Goal: Information Seeking & Learning: Check status

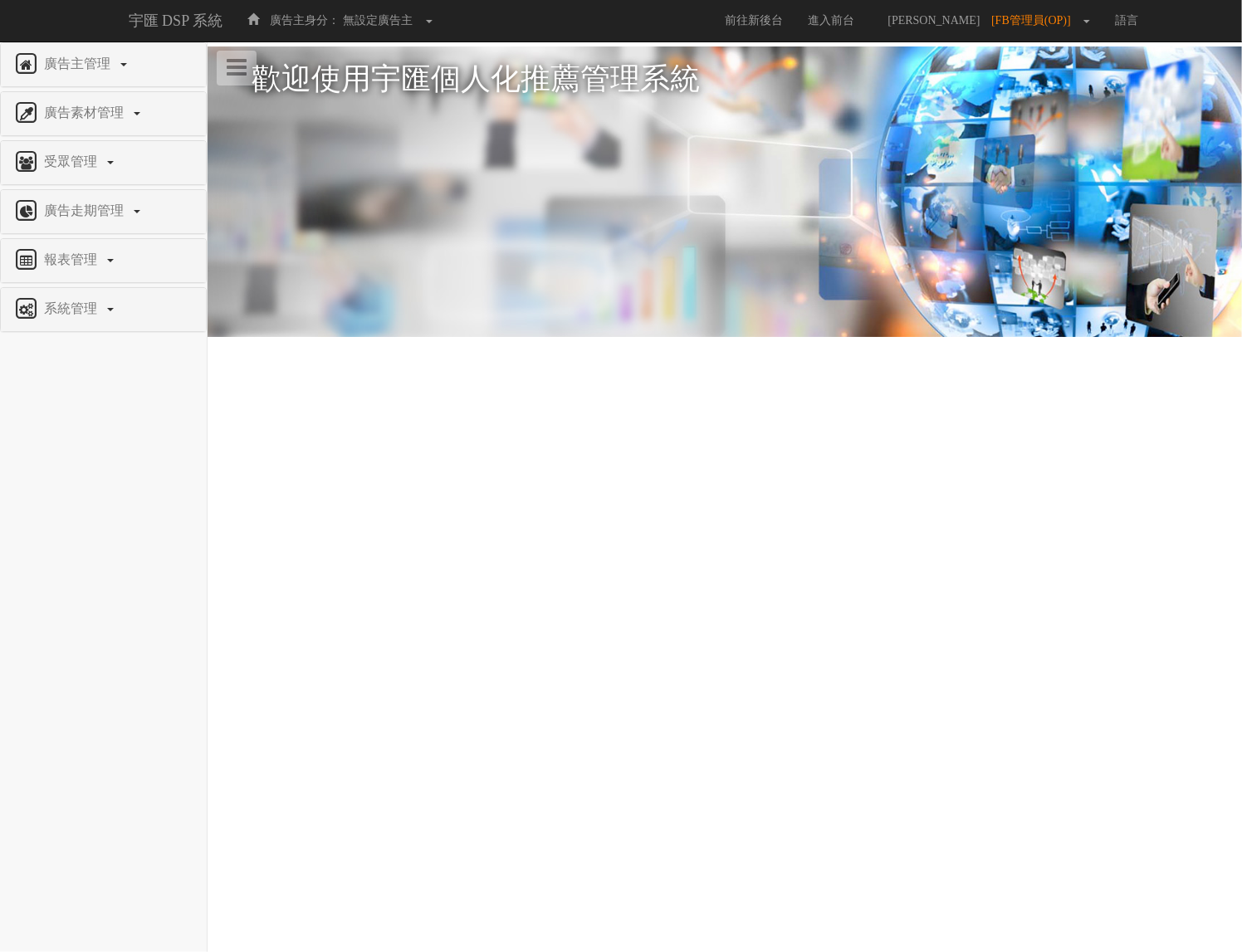
click at [638, 430] on html "宇匯 DSP 系統 廣告主身分： 無設定廣告主 無設定廣告主 [001] CoreTeam測試用1 [002] CoreTeam測試用2-LineApp [0…" at bounding box center [621, 215] width 1242 height 430
click at [92, 266] on span "報表管理" at bounding box center [72, 259] width 66 height 14
click at [50, 305] on span "全站分析" at bounding box center [43, 299] width 59 height 13
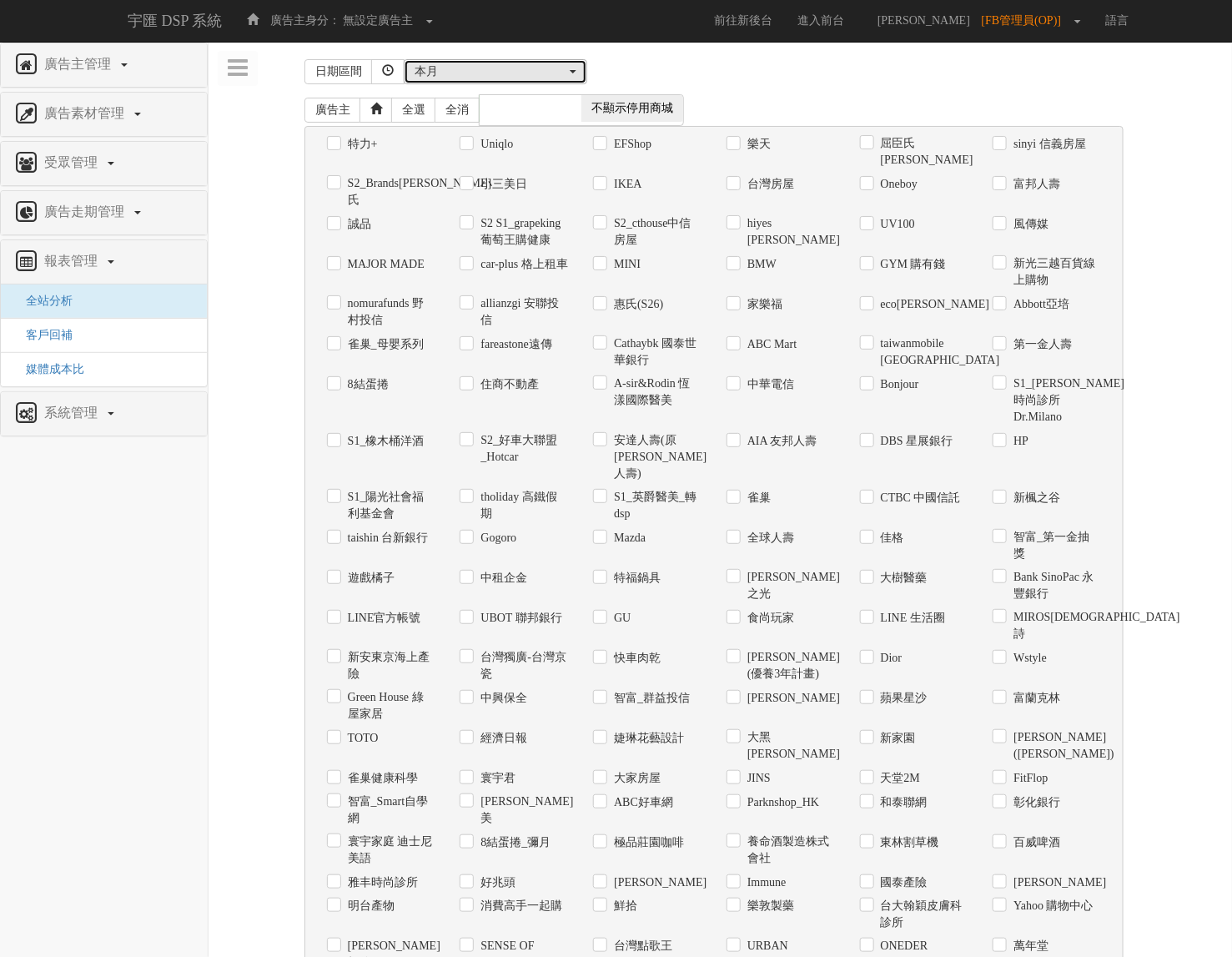
click at [507, 76] on div "本月" at bounding box center [491, 72] width 152 height 17
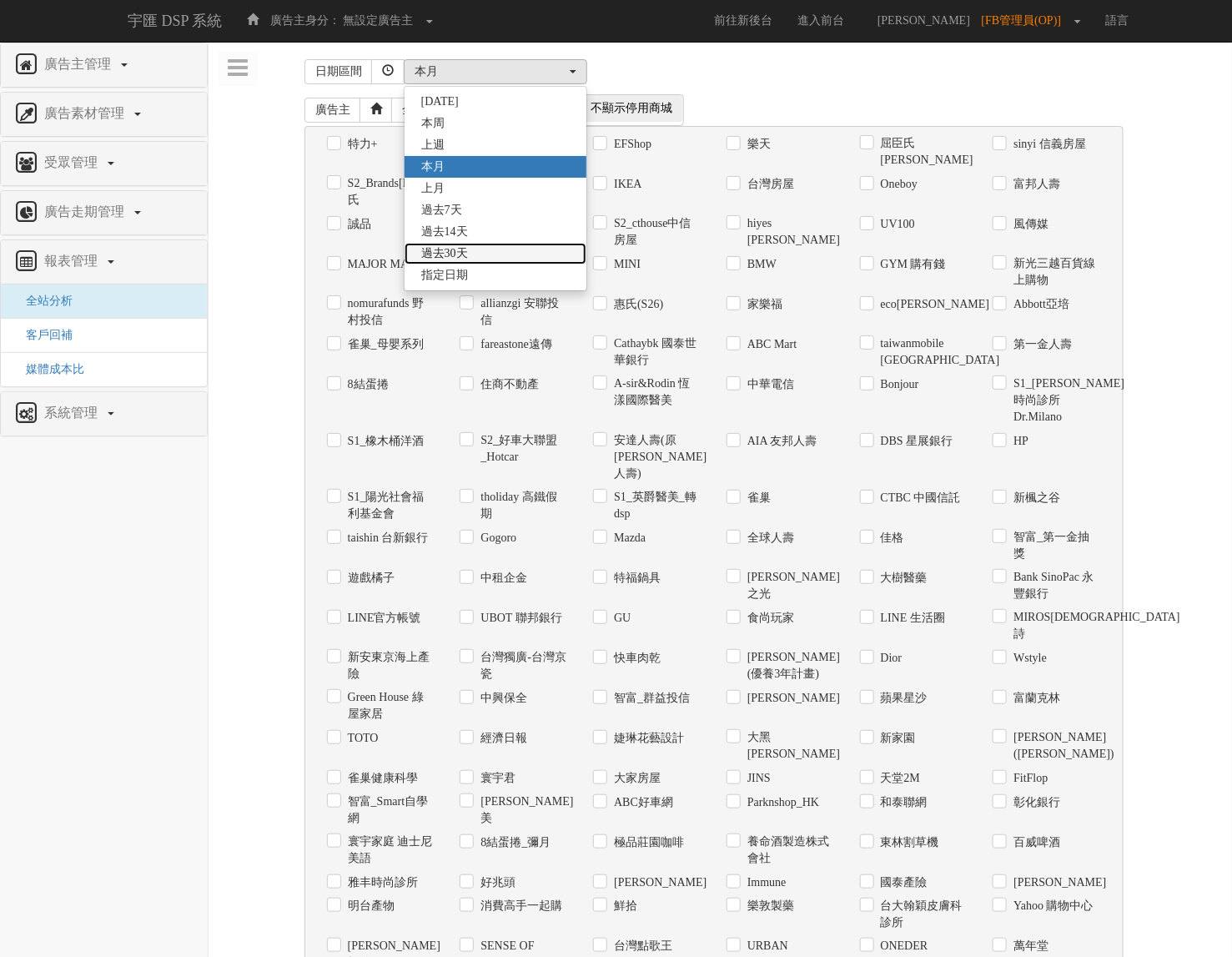
click at [491, 250] on link "過去30天" at bounding box center [495, 253] width 182 height 22
select select "Past30"
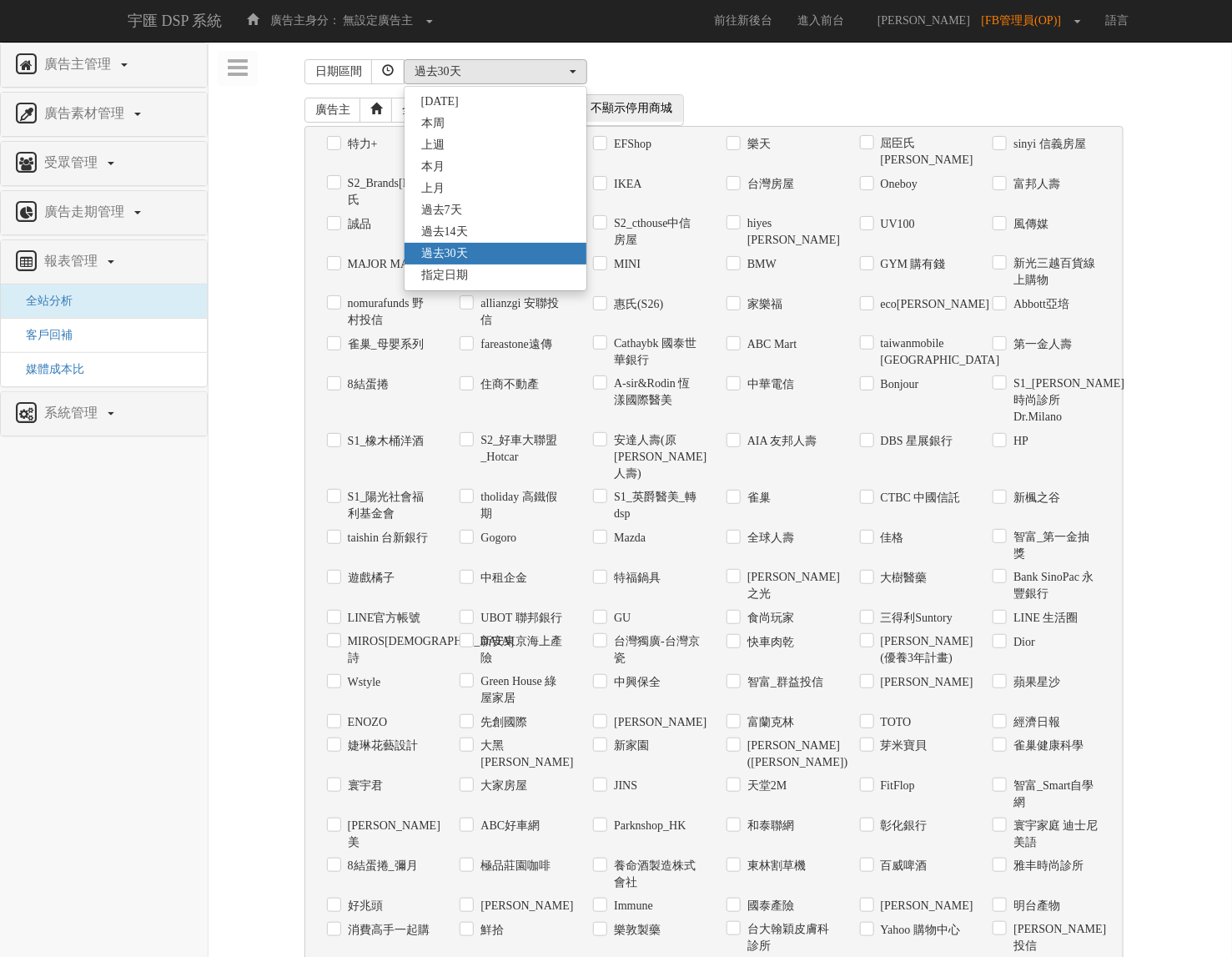
click at [822, 101] on div "廣告主 全選 全消 顯示停用商城 不顯示停用商城" at bounding box center [714, 111] width 820 height 32
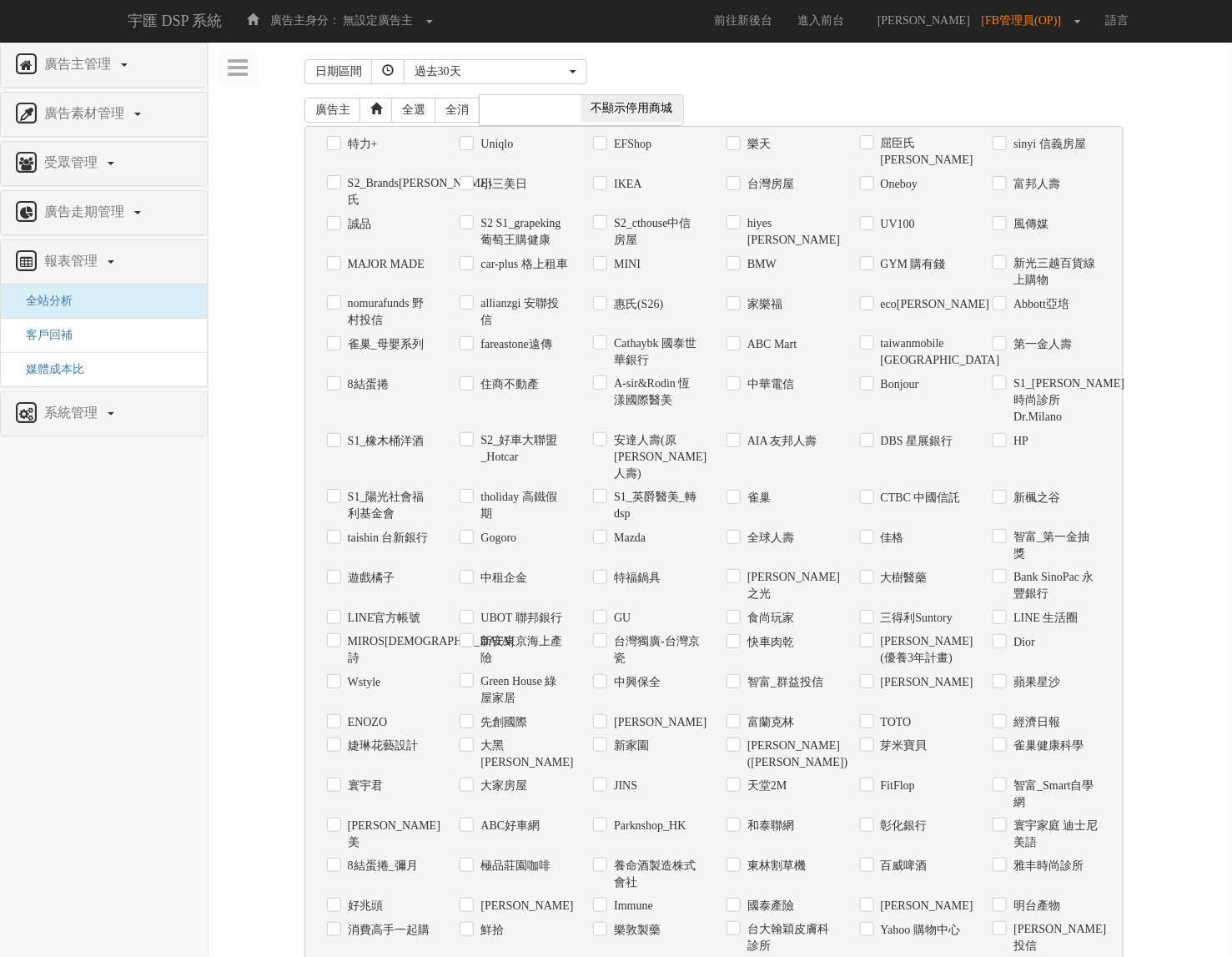
scroll to position [718, 0]
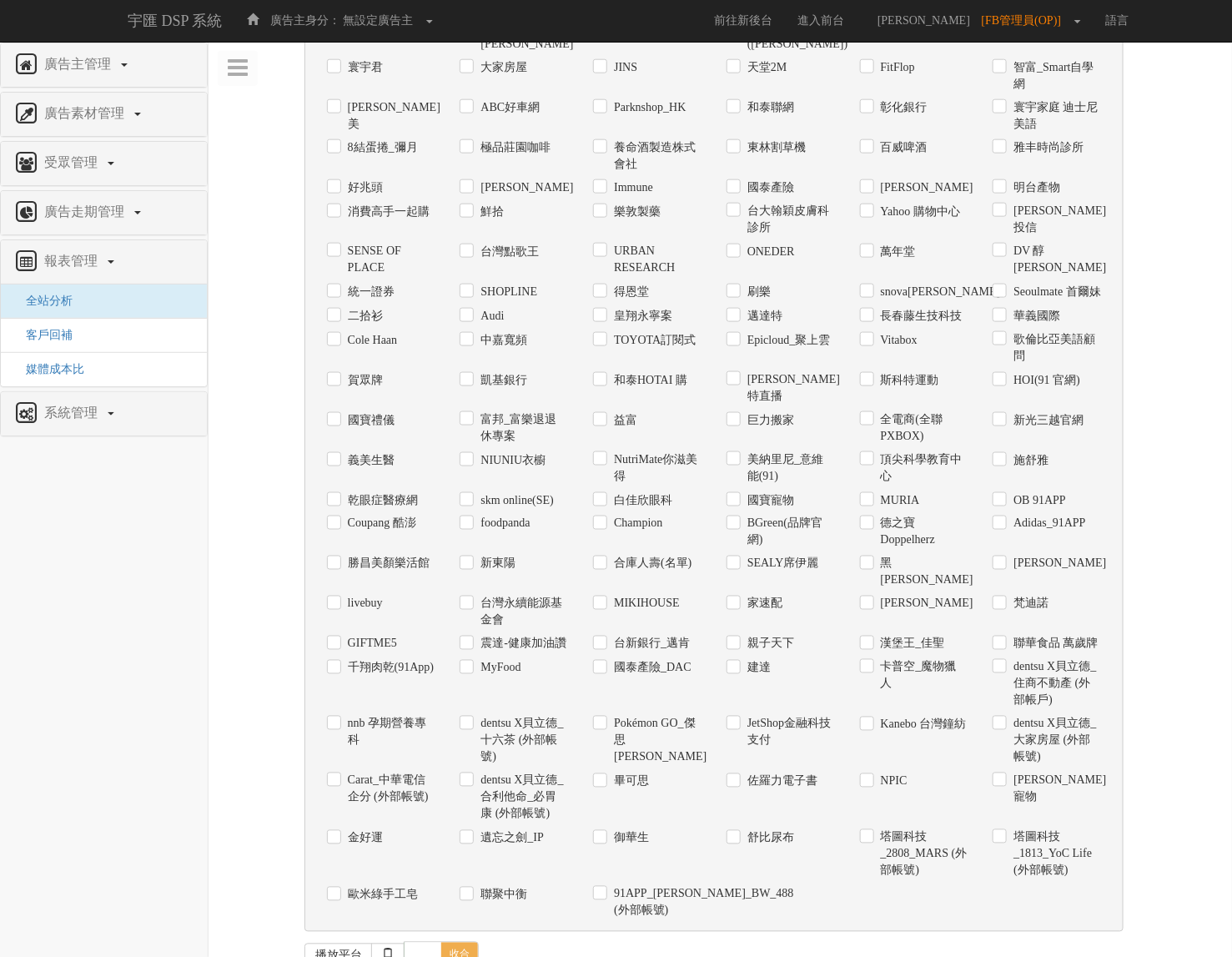
click at [657, 515] on label "Champion" at bounding box center [636, 524] width 52 height 17
click at [604, 519] on input "Champion" at bounding box center [598, 524] width 11 height 11
checkbox input "true"
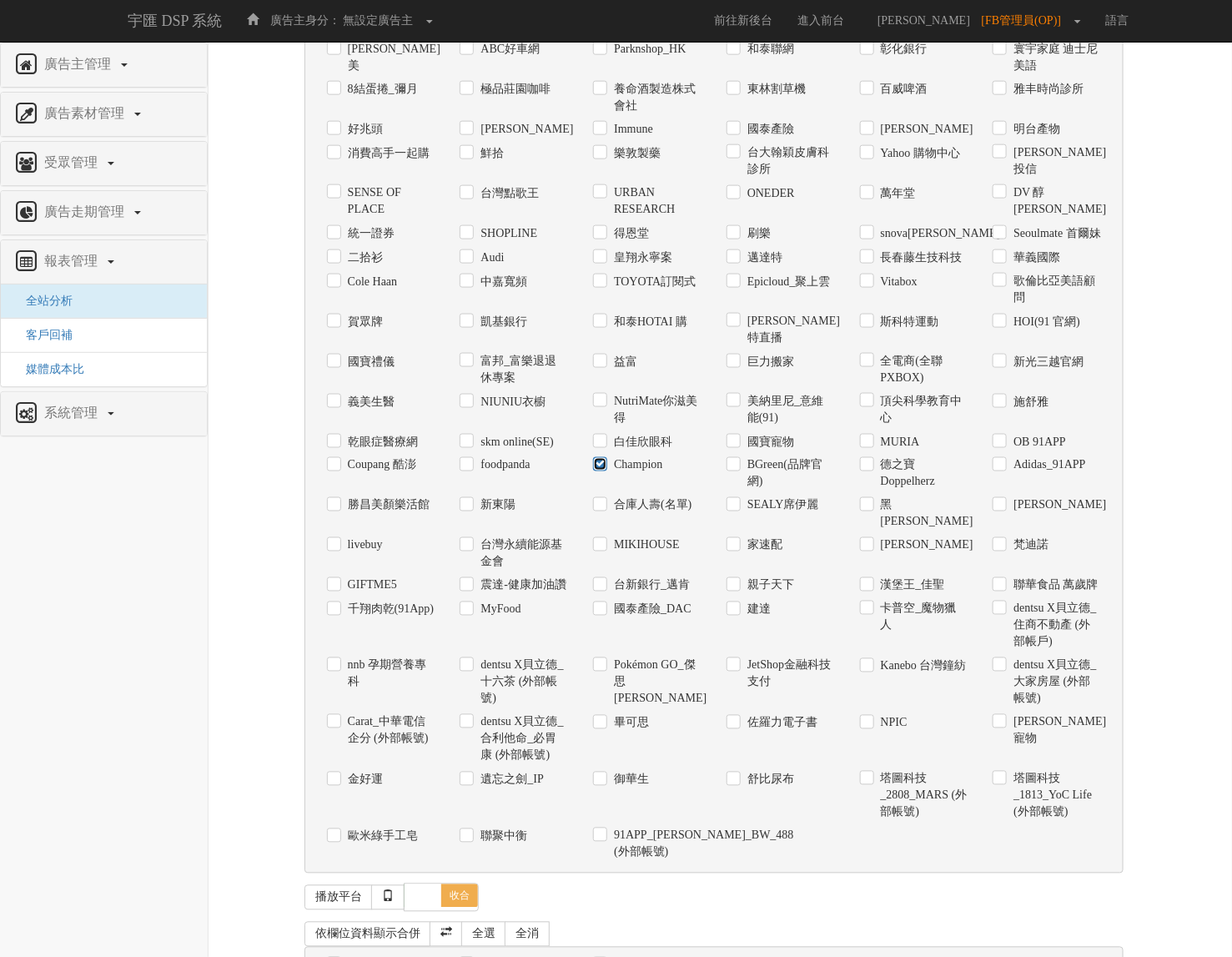
scroll to position [831, 0]
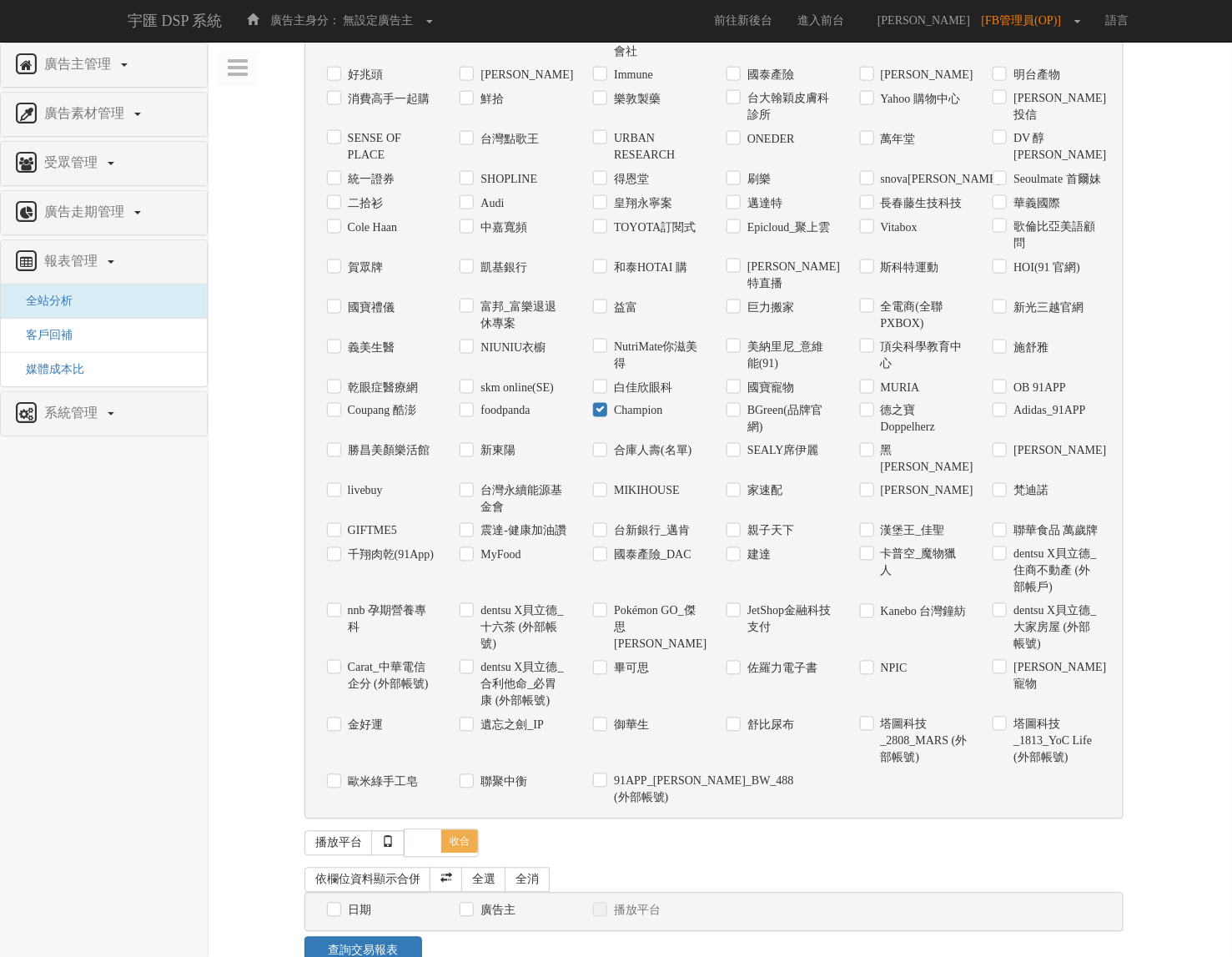
click at [345, 903] on label "日期" at bounding box center [357, 911] width 28 height 17
click at [338, 905] on input "日期" at bounding box center [332, 911] width 11 height 11
checkbox input "true"
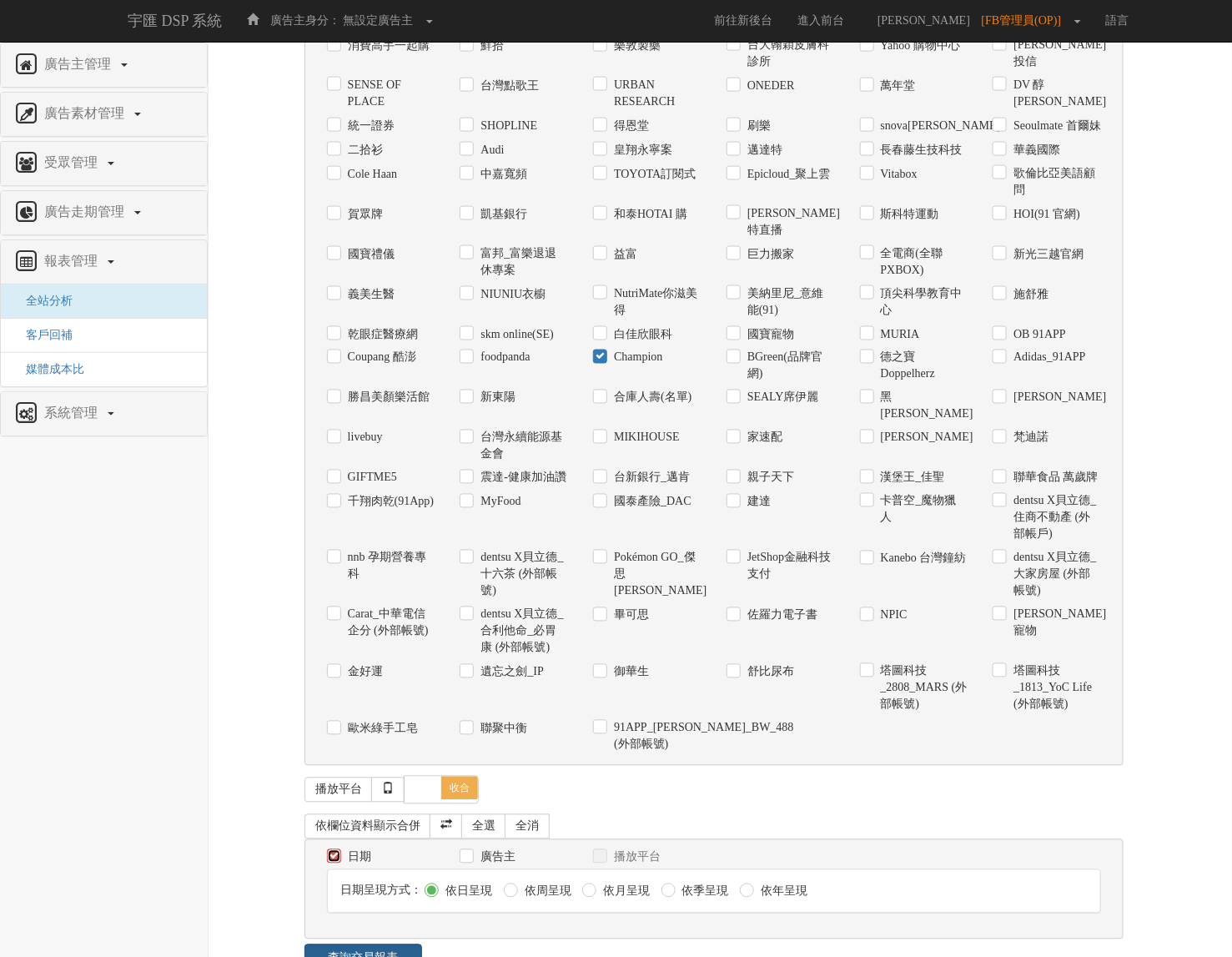
scroll to position [890, 0]
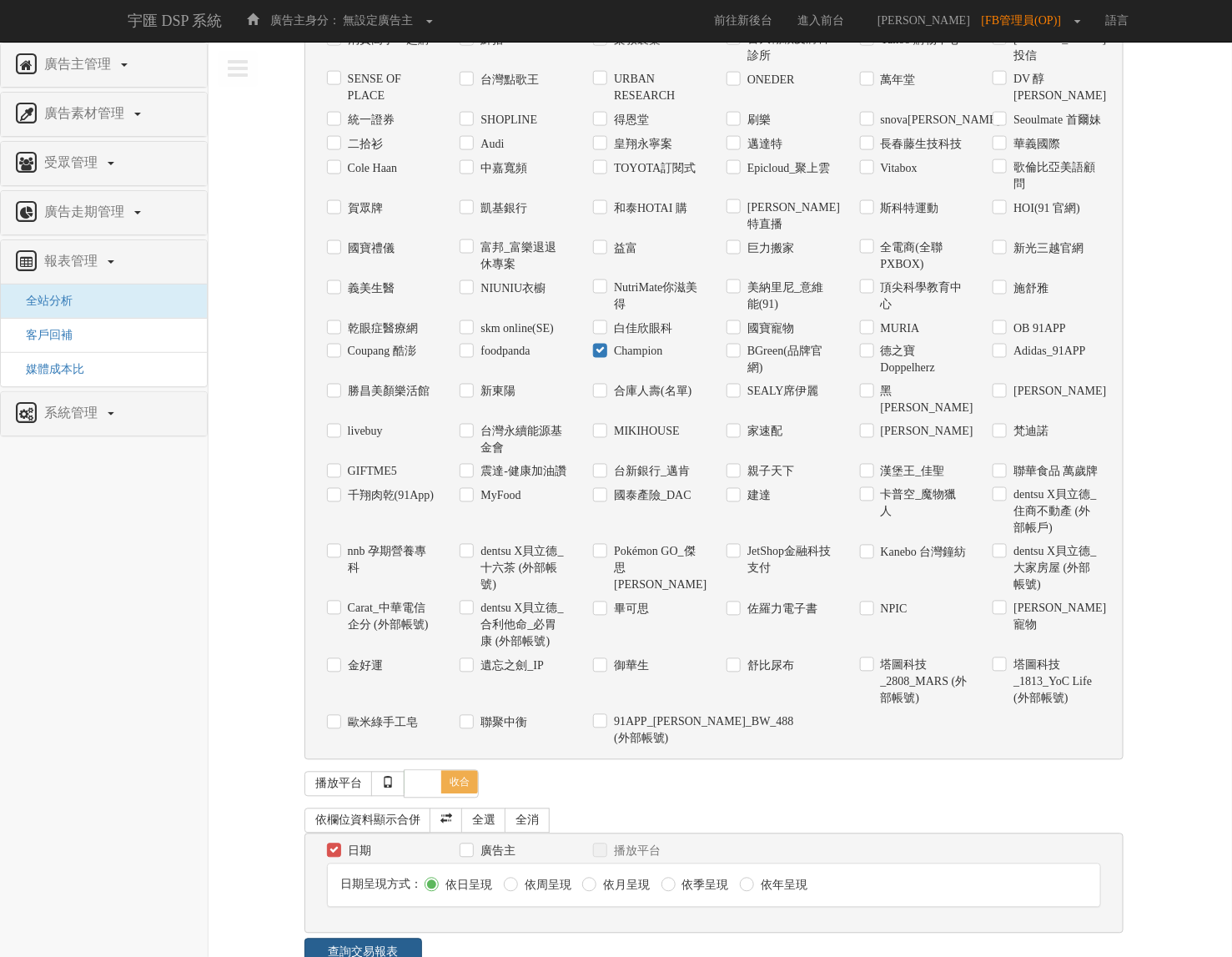
click at [334, 938] on link "查詢交易報表" at bounding box center [363, 953] width 117 height 29
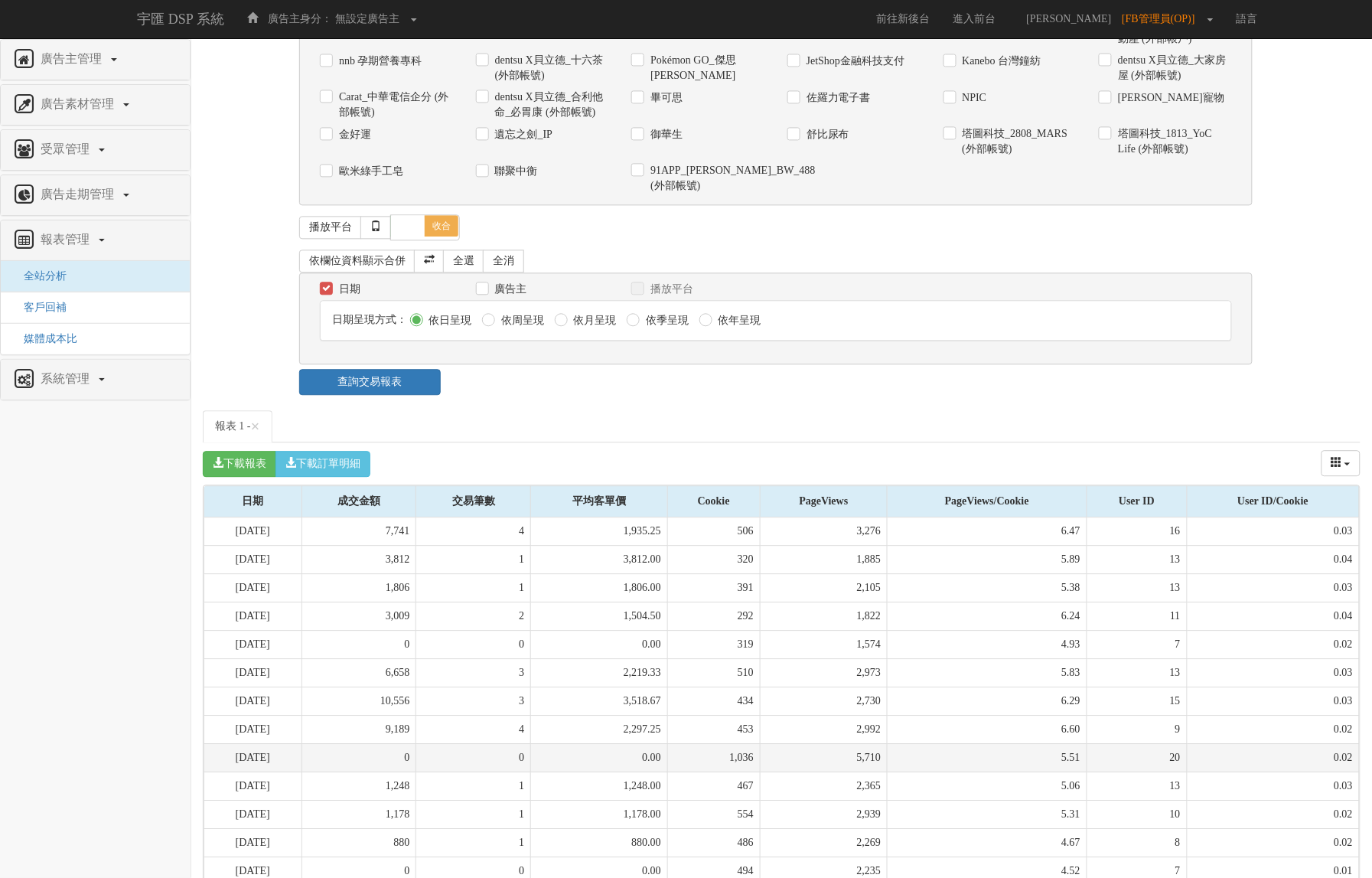
scroll to position [1460, 0]
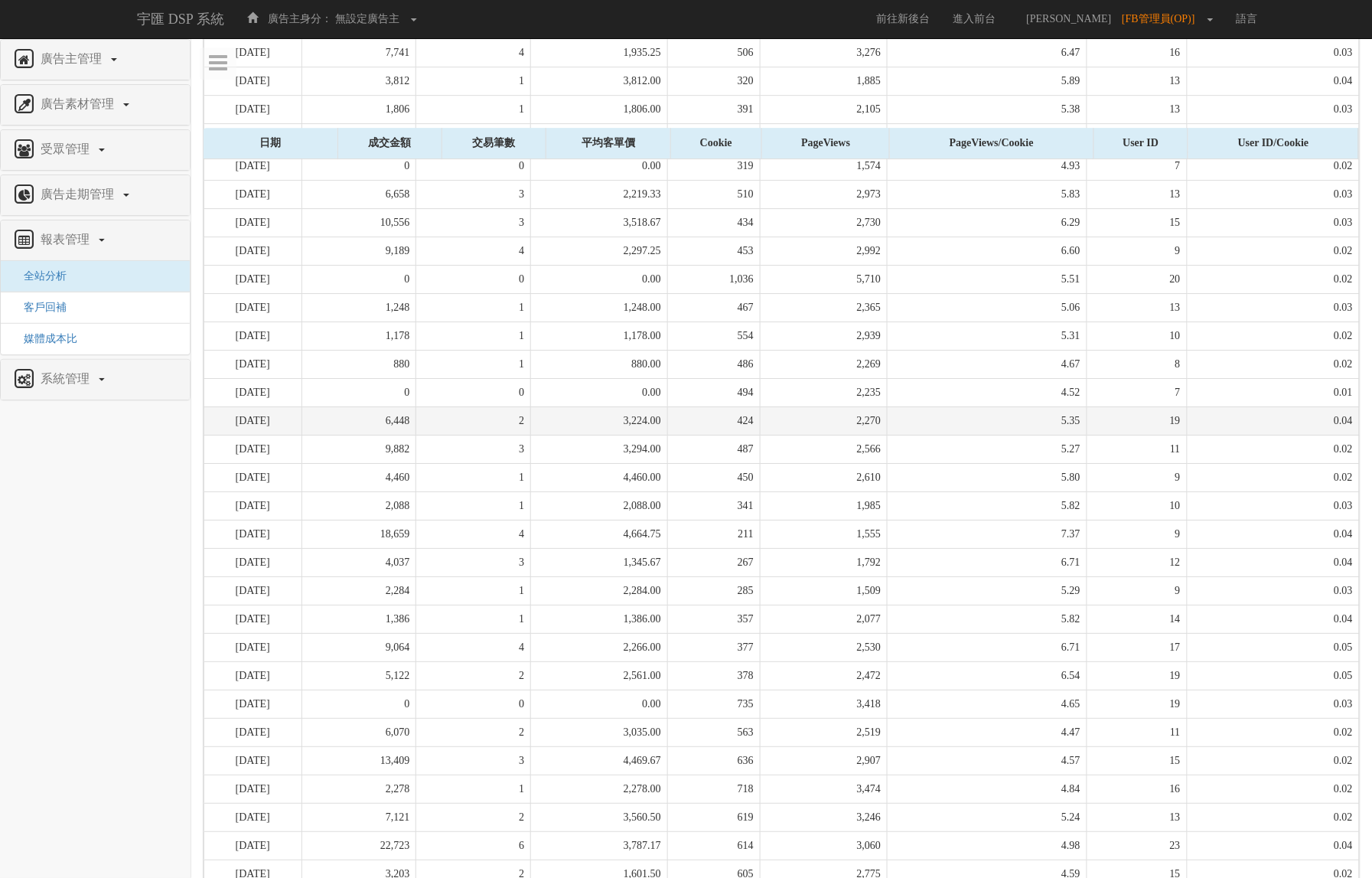
drag, startPoint x: 483, startPoint y: 324, endPoint x: 493, endPoint y: 336, distance: 15.6
click at [484, 406] on td "2" at bounding box center [473, 420] width 115 height 29
